Goal: Information Seeking & Learning: Learn about a topic

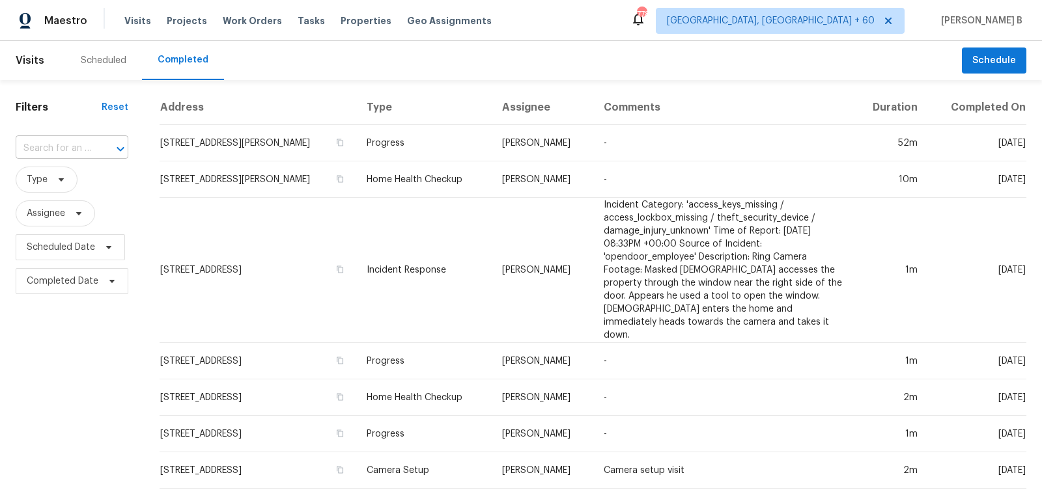
click at [102, 139] on div "​" at bounding box center [72, 149] width 113 height 20
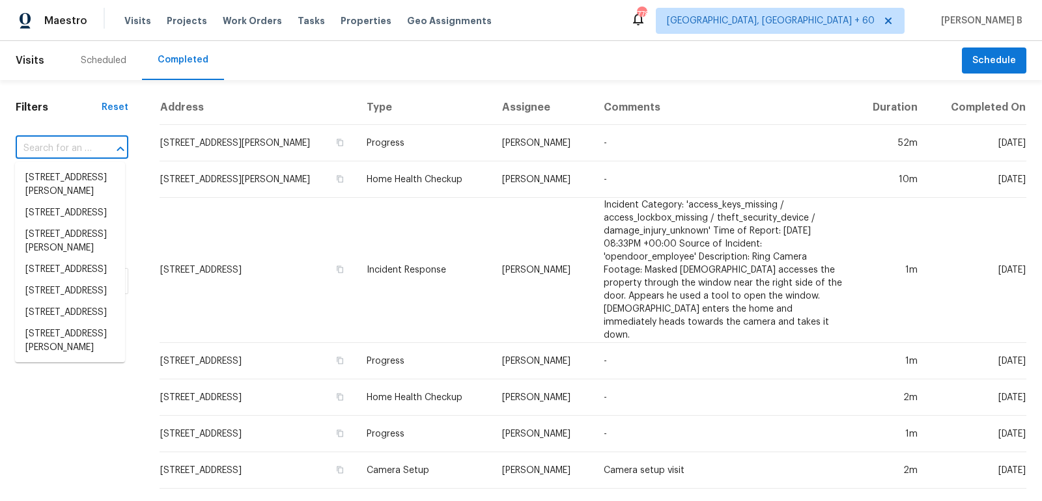
paste input "[STREET_ADDRESS][PERSON_NAME]"
type input "[STREET_ADDRESS][PERSON_NAME]"
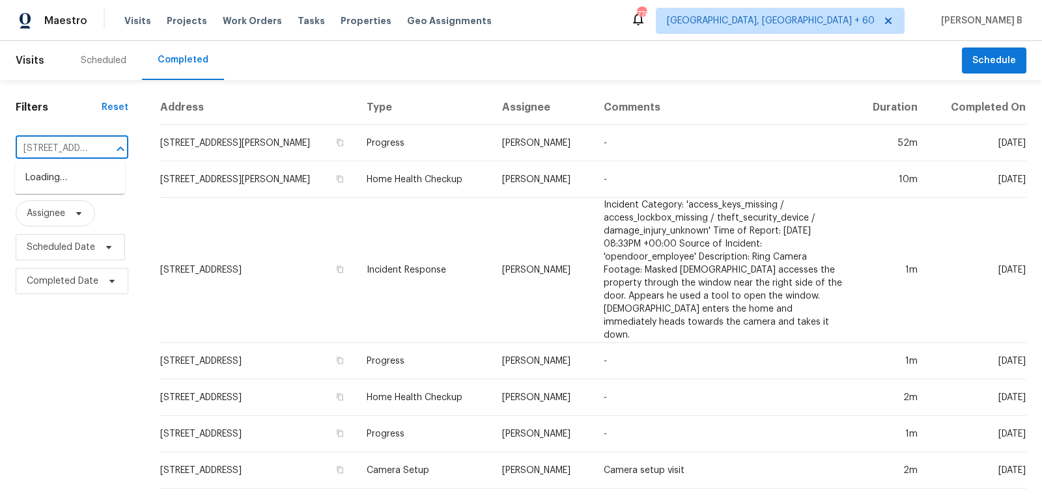
scroll to position [0, 85]
click at [89, 193] on li "[STREET_ADDRESS][PERSON_NAME]" at bounding box center [70, 184] width 110 height 35
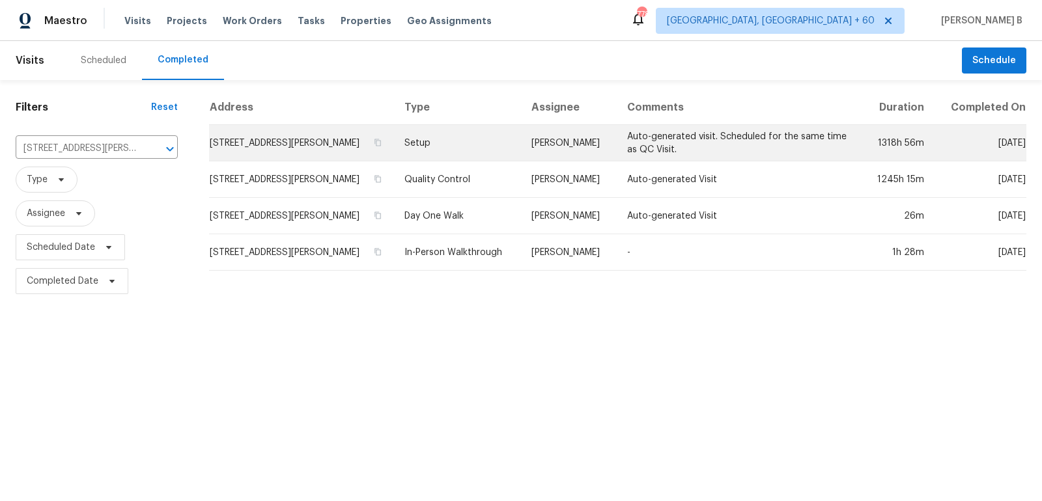
click at [477, 159] on td "Setup" at bounding box center [457, 143] width 127 height 36
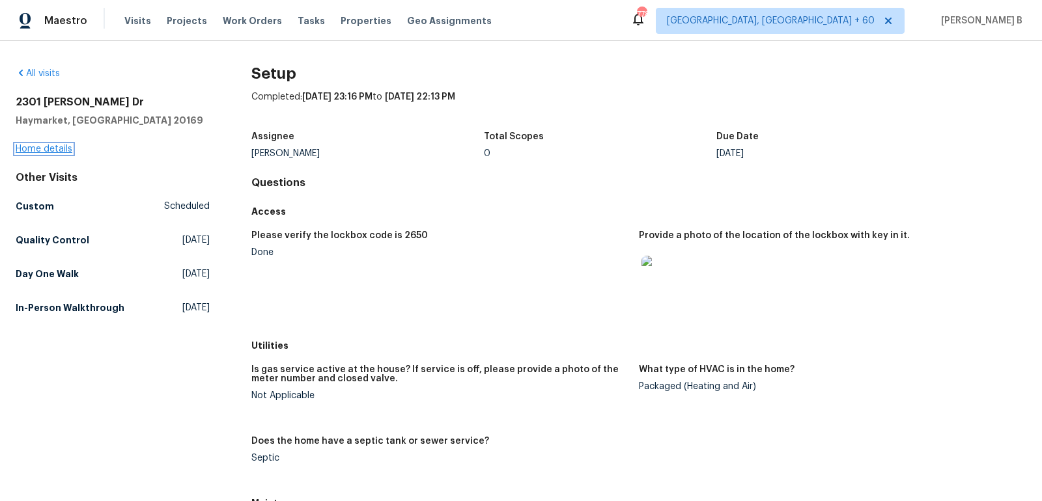
click at [62, 145] on link "Home details" at bounding box center [44, 149] width 57 height 9
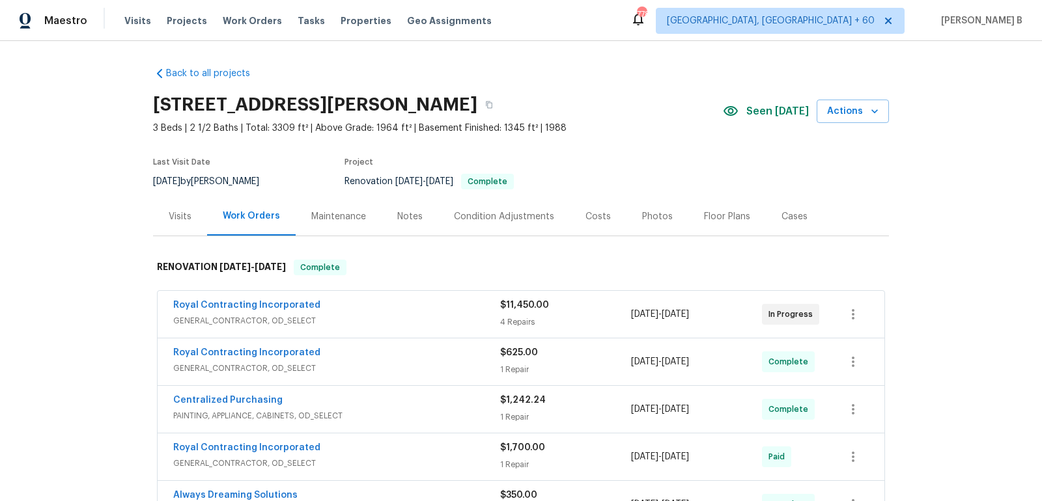
click at [688, 214] on div "Floor Plans" at bounding box center [726, 216] width 77 height 38
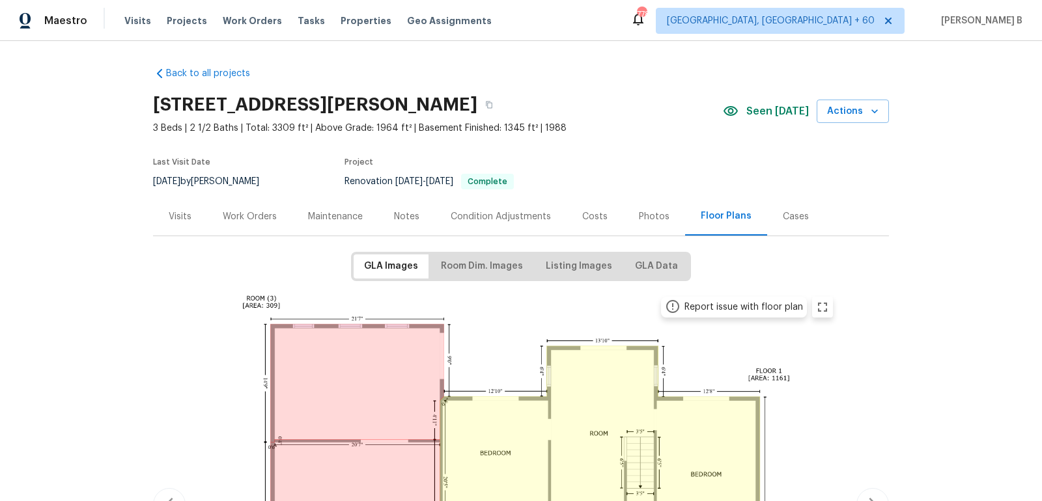
click at [641, 214] on div "Photos" at bounding box center [654, 216] width 31 height 13
